Goal: Transaction & Acquisition: Purchase product/service

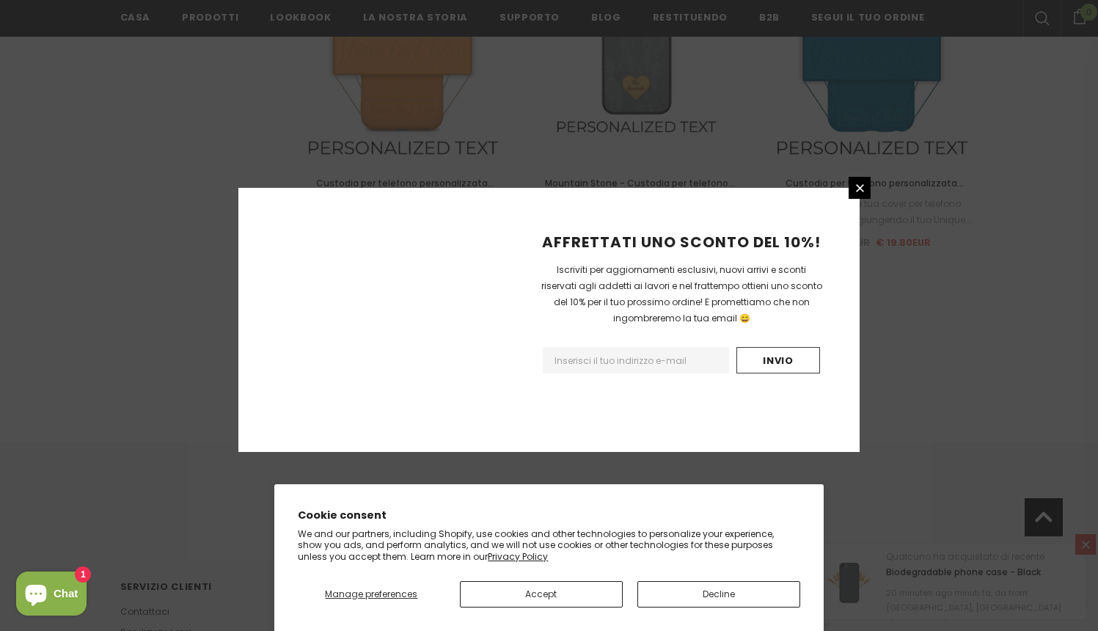
scroll to position [1688, 0]
